Goal: Check status: Check status

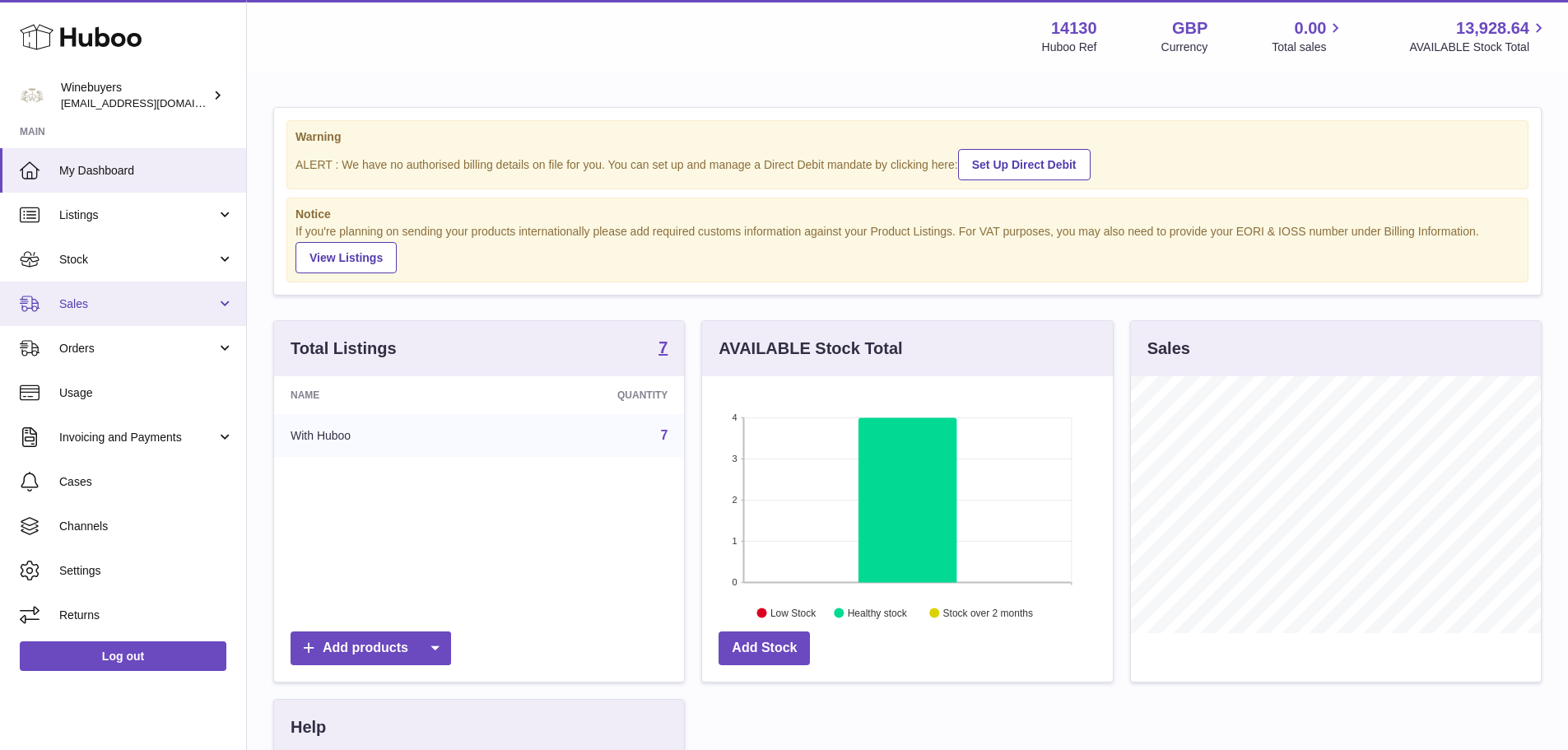
scroll to position [257, 411]
click at [104, 310] on span "Sales" at bounding box center [138, 305] width 157 height 16
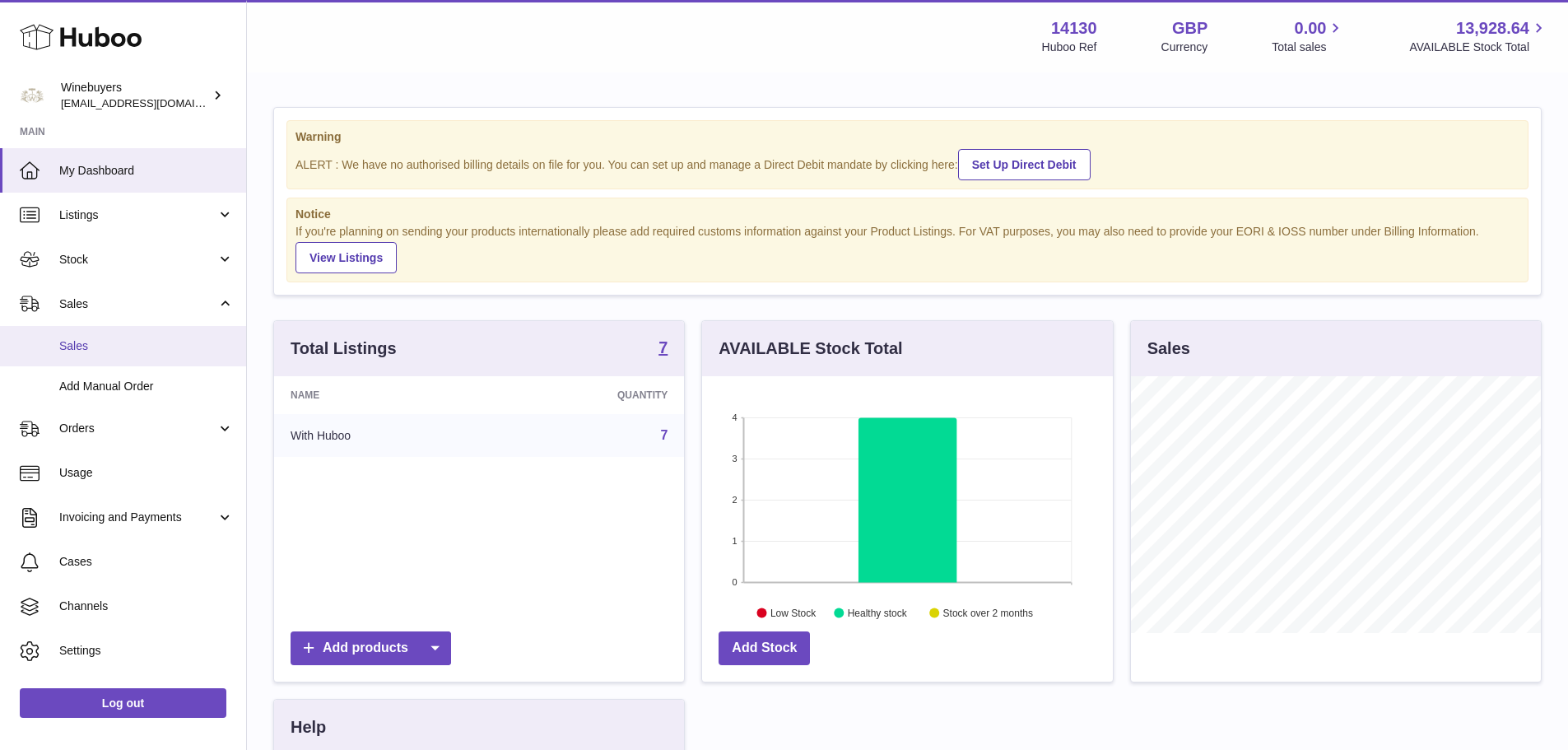
click at [105, 346] on span "Sales" at bounding box center [146, 347] width 174 height 16
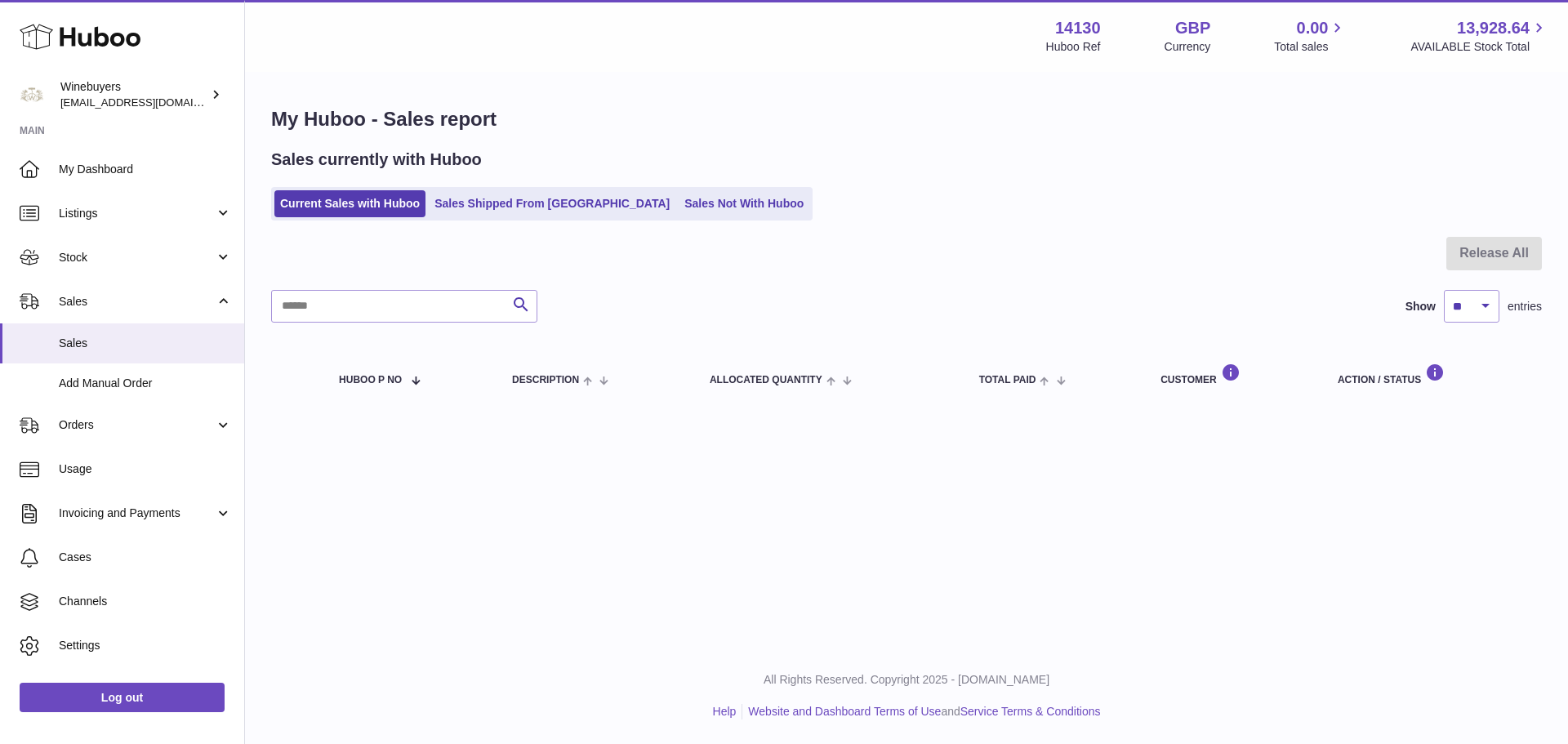
click at [506, 186] on div "Sales currently with Huboo Current Sales with Huboo Sales Shipped From Huboo Sa…" at bounding box center [906, 184] width 1270 height 72
click at [502, 198] on link "Sales Shipped From [GEOGRAPHIC_DATA]" at bounding box center [552, 204] width 246 height 27
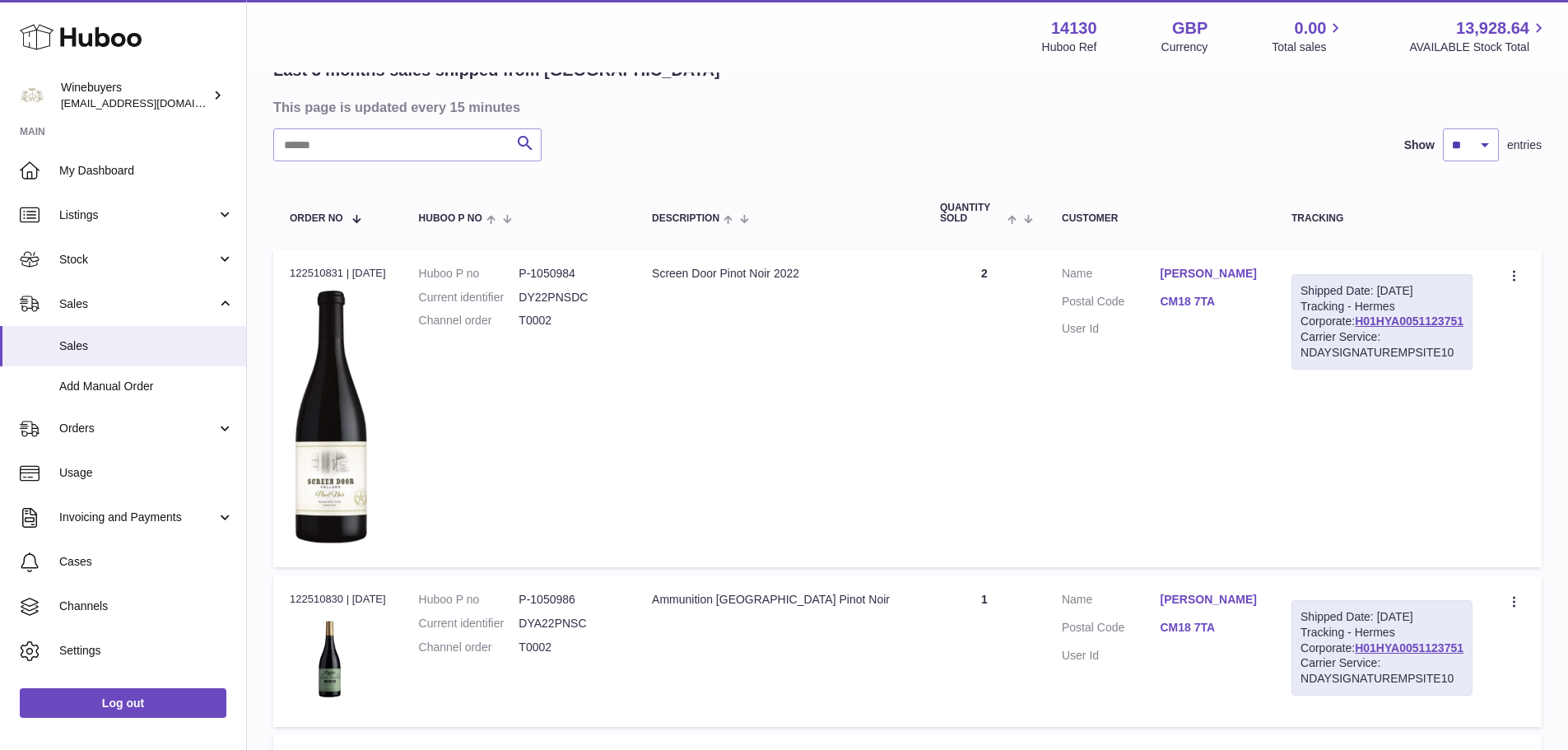
scroll to position [64, 0]
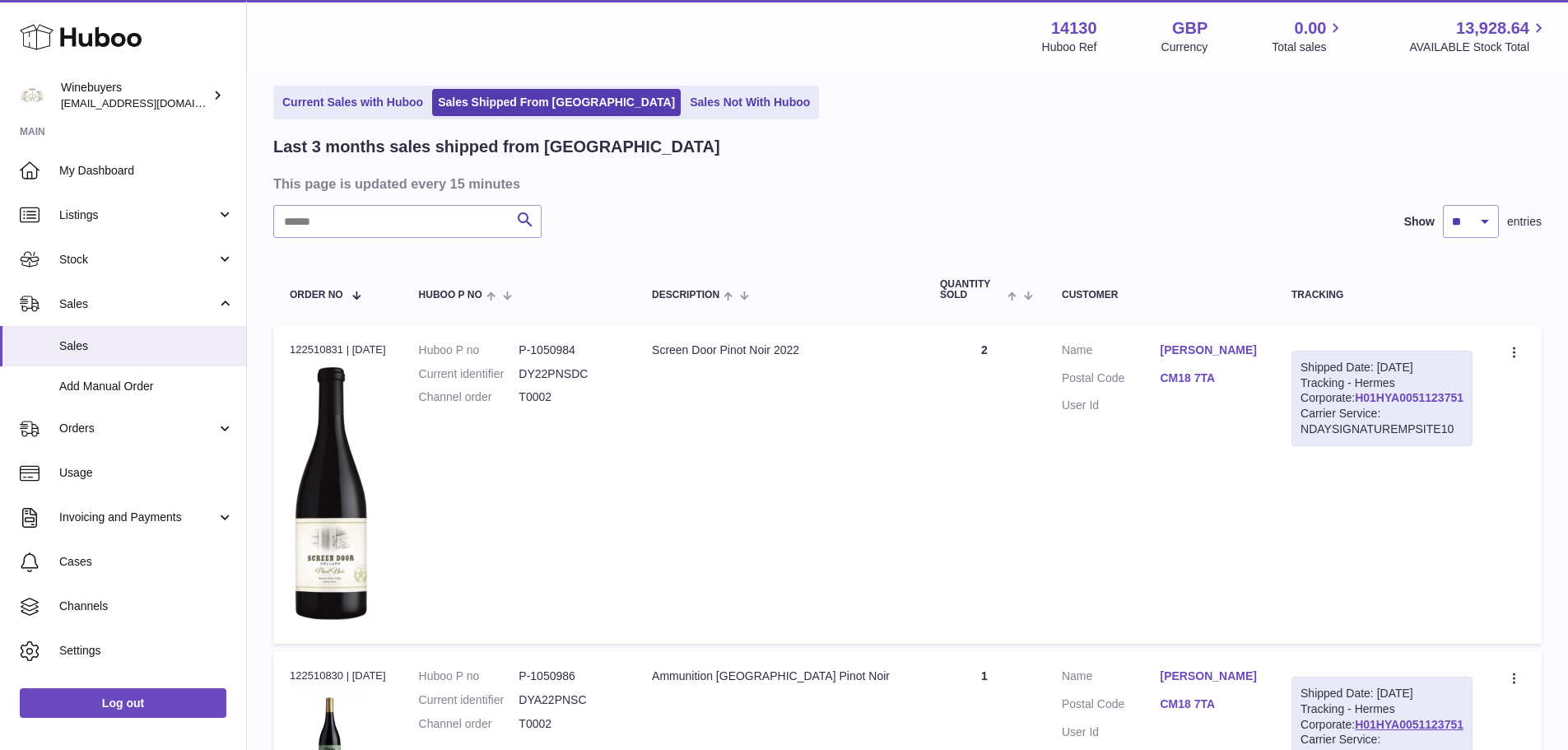
click at [1426, 404] on link "H01HYA0051123751" at bounding box center [1409, 398] width 109 height 13
drag, startPoint x: 1181, startPoint y: 392, endPoint x: 1242, endPoint y: 392, distance: 61.0
click at [1242, 392] on dl "Customer Name Ben Revell Postal Code CM18 7TA User Id" at bounding box center [1160, 382] width 197 height 80
drag, startPoint x: 1222, startPoint y: 392, endPoint x: 1184, endPoint y: 388, distance: 38.2
click at [1184, 388] on dd "CM18 7TA" at bounding box center [1210, 380] width 99 height 20
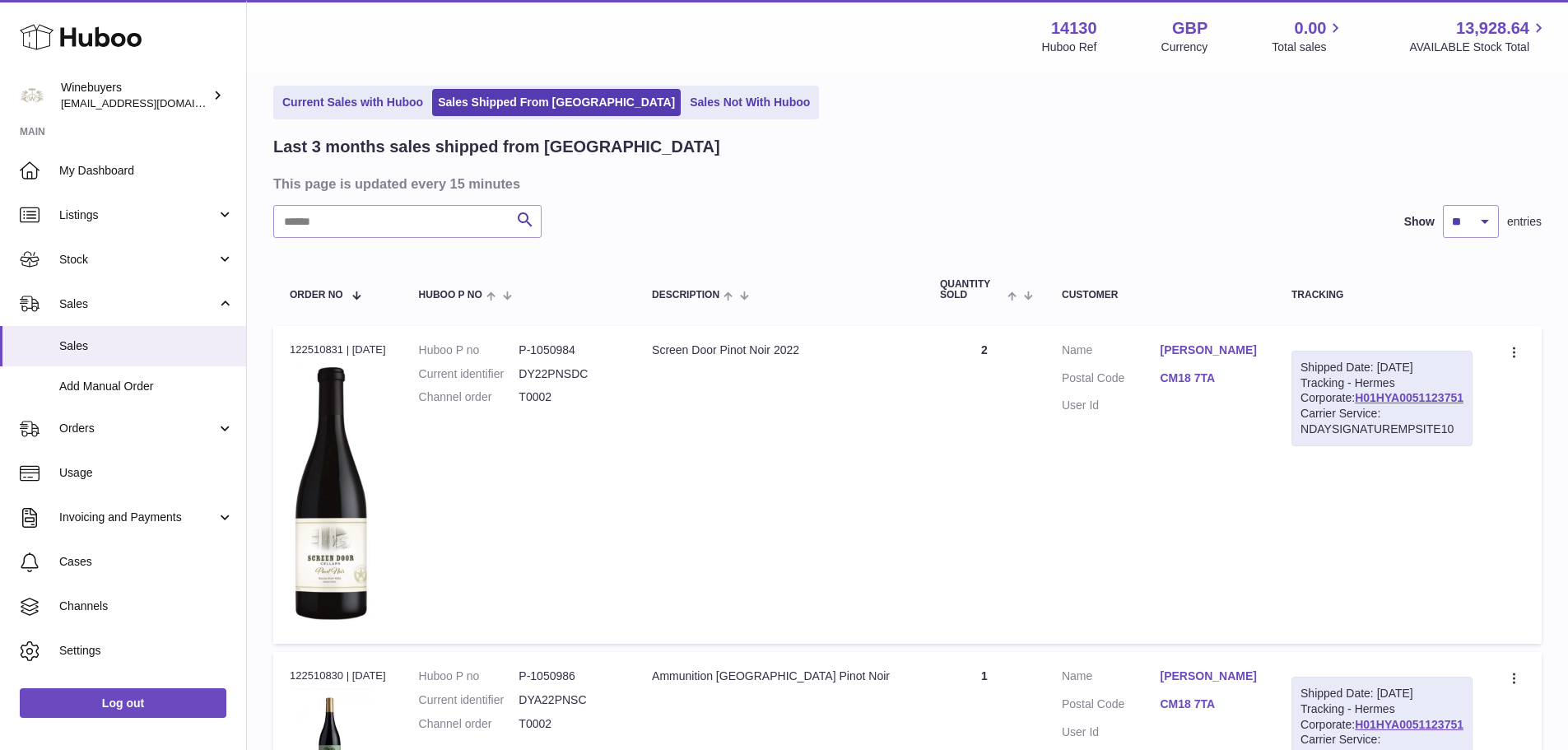
click at [1184, 390] on dd "CM18 7TA" at bounding box center [1210, 380] width 99 height 20
drag, startPoint x: 1182, startPoint y: 390, endPoint x: 1237, endPoint y: 390, distance: 55.0
click at [1237, 390] on dd "CM18 7TA" at bounding box center [1210, 380] width 99 height 20
copy link "CM18 7TA"
click at [357, 102] on link "Current Sales with Huboo" at bounding box center [352, 102] width 152 height 27
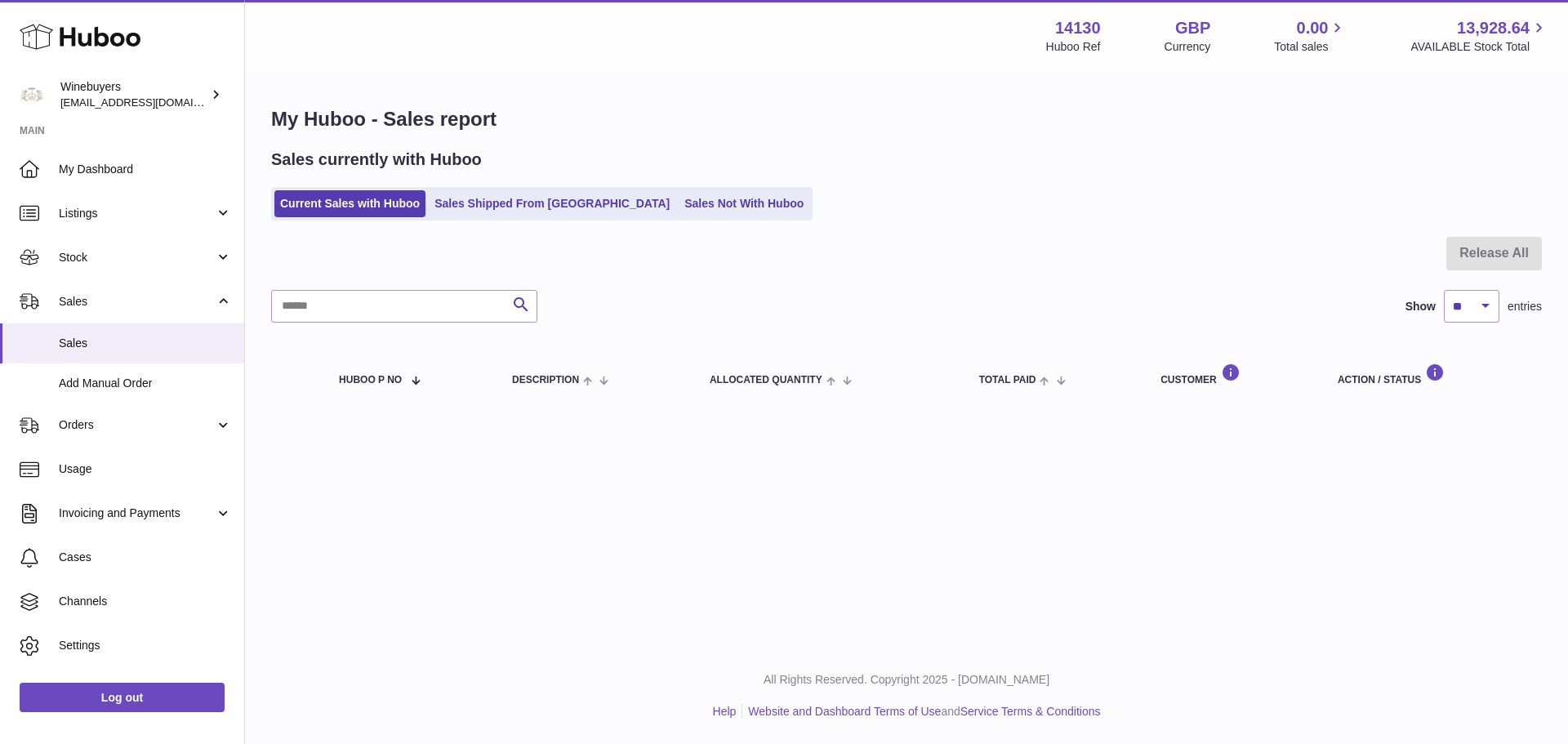
click at [906, 144] on div "My Huboo - Sales report Sales currently with Huboo Current Sales with Huboo Sal…" at bounding box center [906, 258] width 1322 height 369
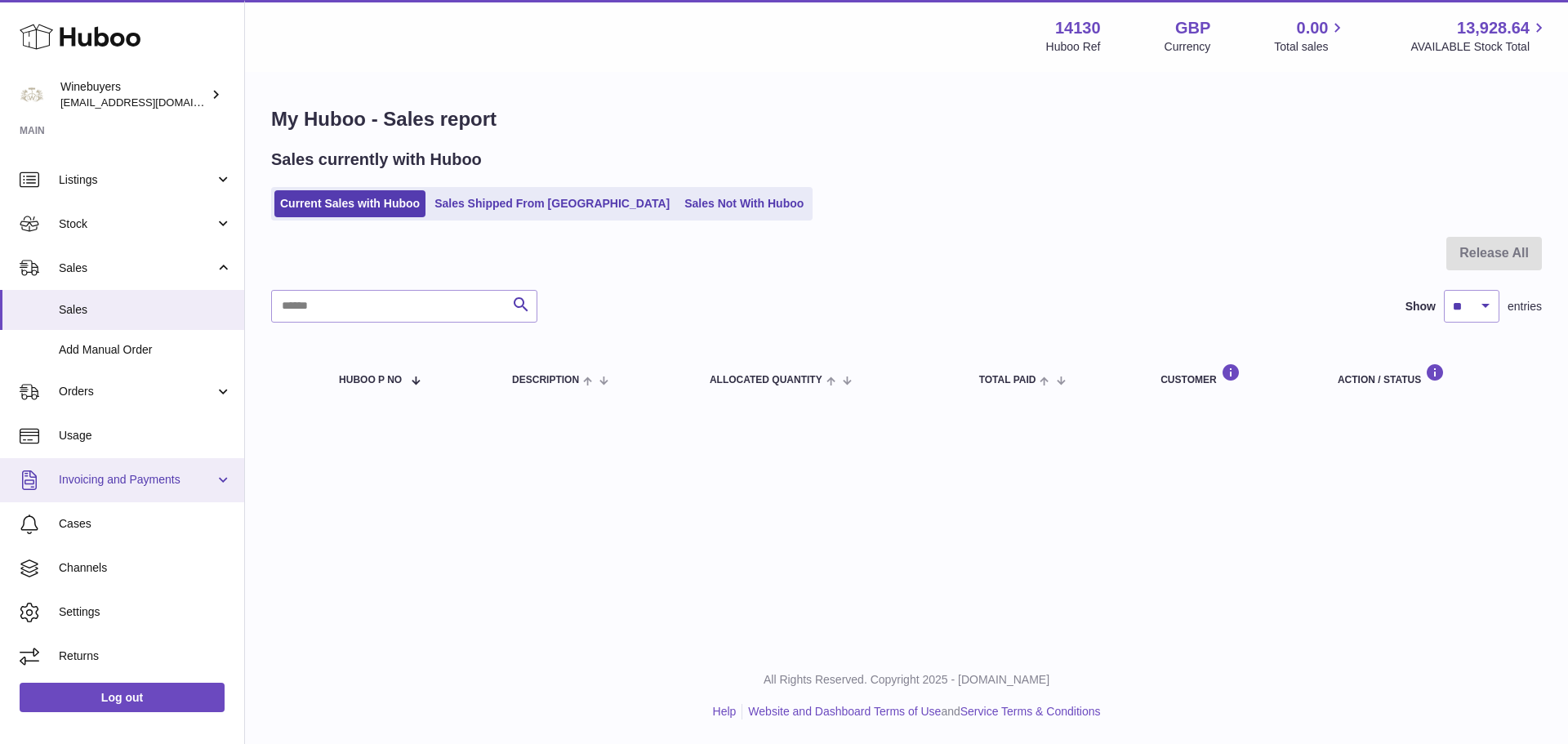
click at [173, 472] on span "Invoicing and Payments" at bounding box center [137, 480] width 156 height 16
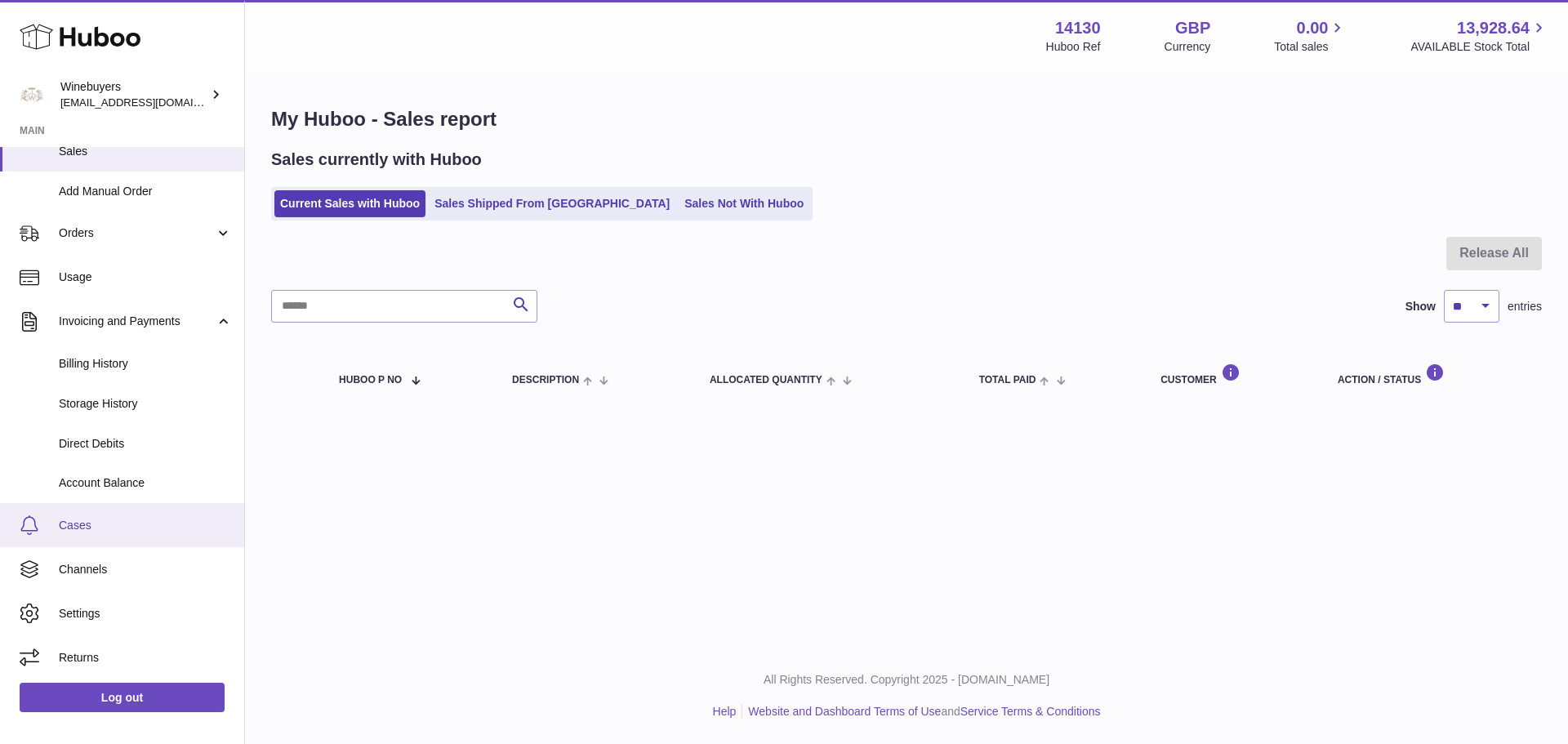
scroll to position [192, 0]
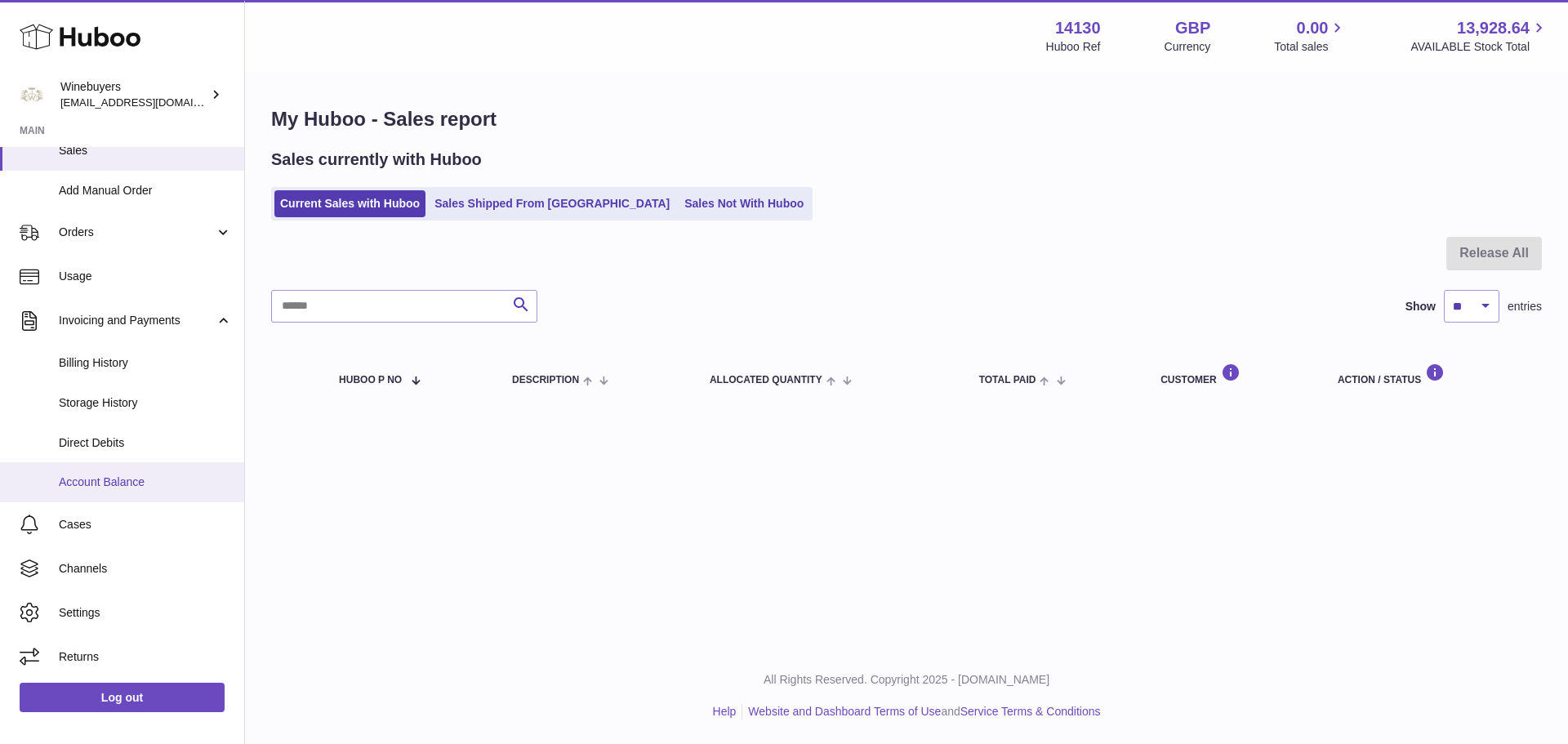
click at [128, 468] on link "Account Balance" at bounding box center [121, 482] width 244 height 40
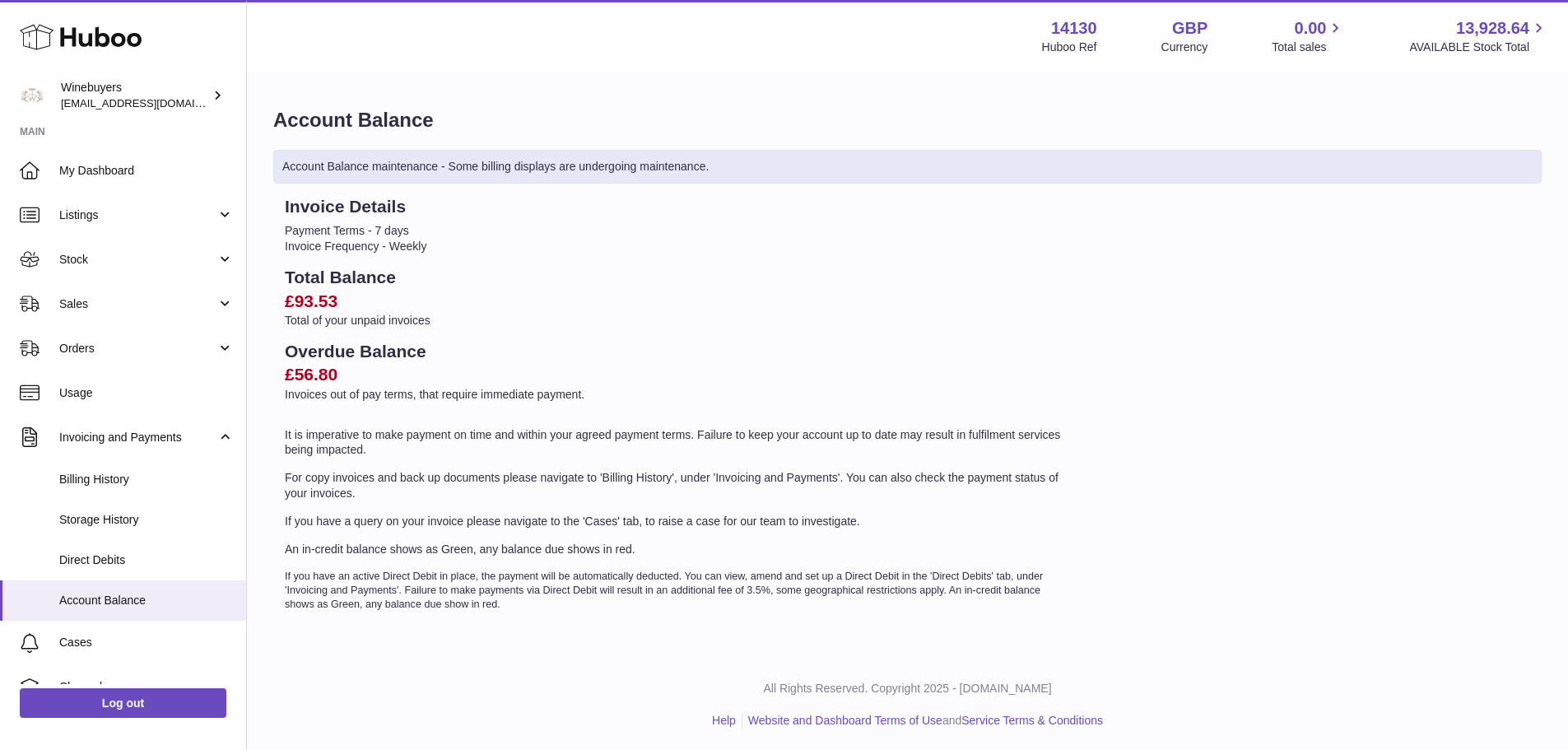
click at [746, 266] on h2 "Total Balance" at bounding box center [676, 278] width 784 height 23
